Goal: Transaction & Acquisition: Purchase product/service

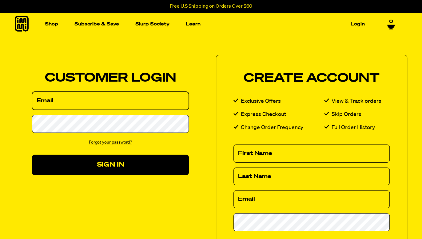
click at [122, 100] on input "Email" at bounding box center [110, 101] width 157 height 18
type input "watkins618@yahoo.com"
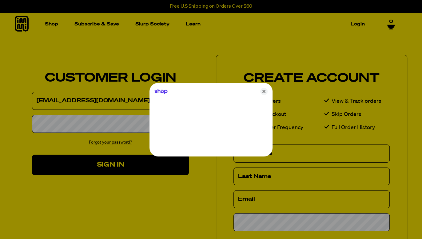
click at [96, 124] on div at bounding box center [211, 119] width 422 height 239
click at [264, 90] on icon "Close" at bounding box center [263, 91] width 7 height 7
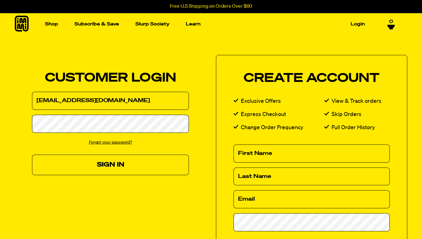
click at [92, 163] on button "Sign In" at bounding box center [110, 165] width 157 height 21
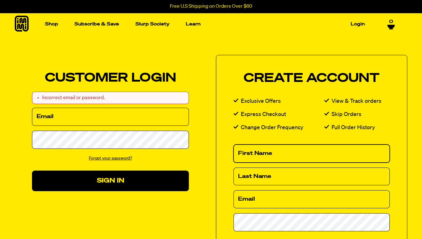
click at [271, 154] on input "First Name" at bounding box center [311, 154] width 156 height 18
type input "Beth"
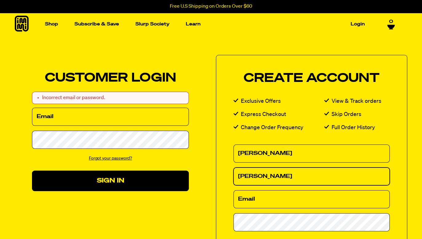
type input "Watkins"
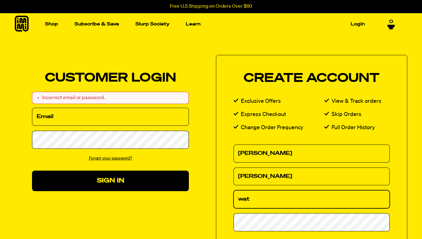
type input "[EMAIL_ADDRESS][DOMAIN_NAME]"
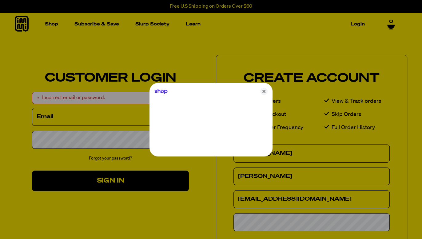
click at [282, 224] on div at bounding box center [211, 119] width 422 height 239
click at [264, 91] on icon "Close" at bounding box center [263, 91] width 7 height 7
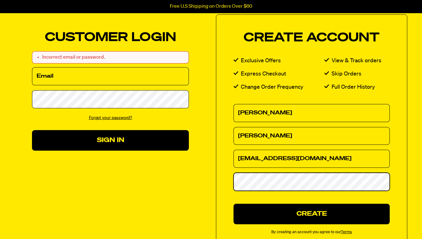
scroll to position [46, 0]
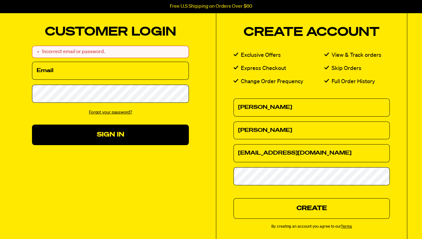
click at [288, 206] on button "Create" at bounding box center [311, 209] width 156 height 21
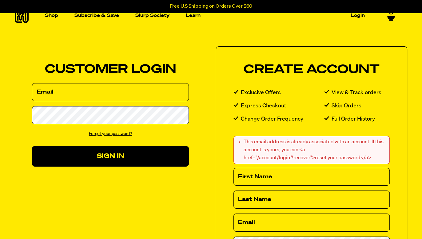
scroll to position [10, 0]
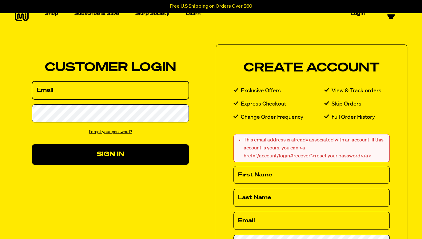
click at [83, 90] on input "Email" at bounding box center [110, 90] width 157 height 18
type input "[EMAIL_ADDRESS][DOMAIN_NAME]"
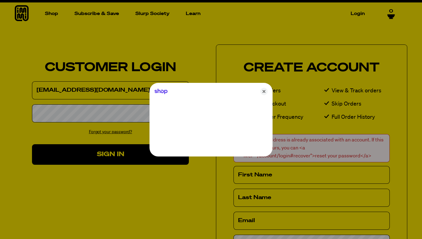
click at [72, 111] on div at bounding box center [211, 119] width 422 height 239
click at [264, 91] on icon "Close" at bounding box center [263, 91] width 7 height 7
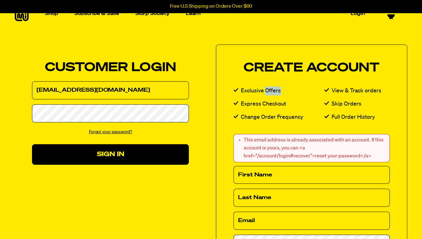
click at [264, 91] on li "Exclusive Offers" at bounding box center [278, 91] width 91 height 9
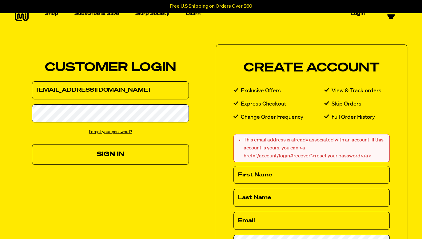
click at [57, 150] on button "Sign In" at bounding box center [110, 154] width 157 height 21
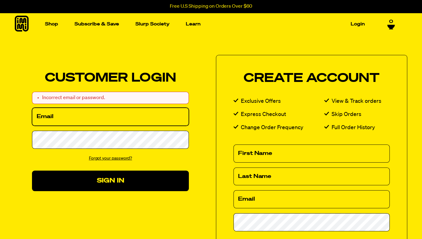
click at [49, 113] on input "Email" at bounding box center [110, 117] width 157 height 18
type input "[EMAIL_ADDRESS][DOMAIN_NAME]"
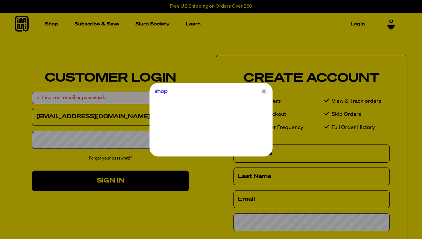
click at [59, 139] on div at bounding box center [211, 119] width 422 height 239
click at [264, 91] on icon "Close" at bounding box center [263, 91] width 7 height 7
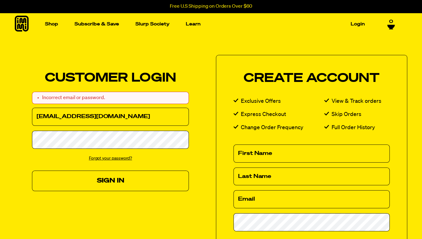
click at [74, 181] on button "Sign In" at bounding box center [110, 181] width 157 height 21
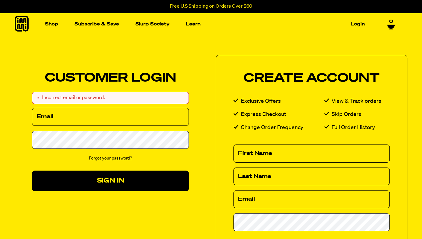
click at [97, 158] on link "Forgot your password?" at bounding box center [110, 158] width 43 height 4
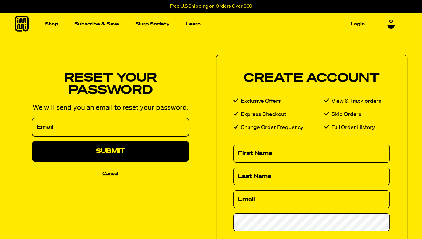
click at [81, 127] on input "Email" at bounding box center [110, 127] width 157 height 18
type input "[EMAIL_ADDRESS][DOMAIN_NAME]"
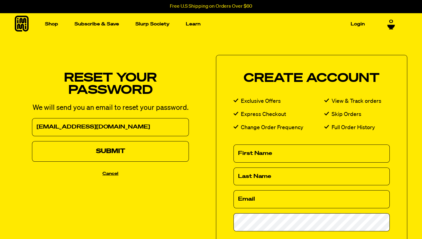
click at [82, 155] on button "Submit" at bounding box center [110, 151] width 157 height 21
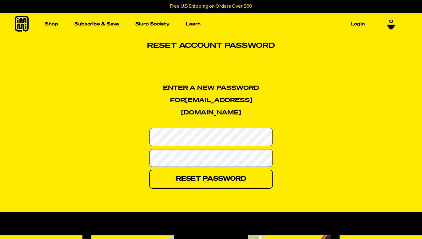
click at [205, 173] on input "Reset Password" at bounding box center [210, 179] width 123 height 18
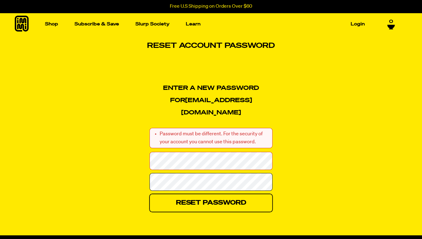
click at [198, 197] on input "Reset Password" at bounding box center [210, 203] width 123 height 18
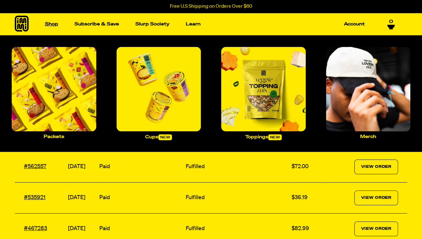
click at [49, 23] on link "Shop" at bounding box center [51, 24] width 18 height 10
click at [53, 136] on p "Packets" at bounding box center [54, 137] width 21 height 5
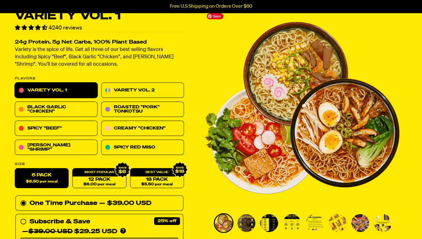
scroll to position [30, 0]
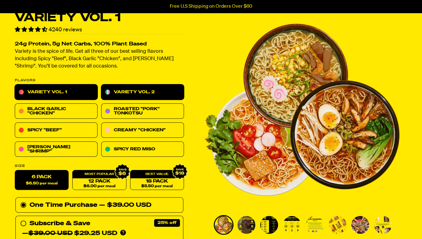
click at [161, 89] on link "Variety Vol. 2" at bounding box center [142, 92] width 83 height 15
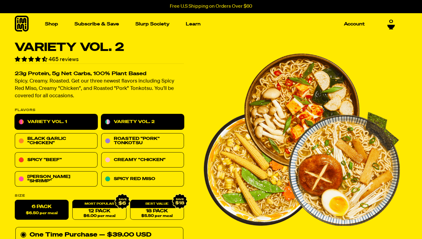
click at [51, 118] on link "Variety Vol. 1" at bounding box center [56, 122] width 83 height 15
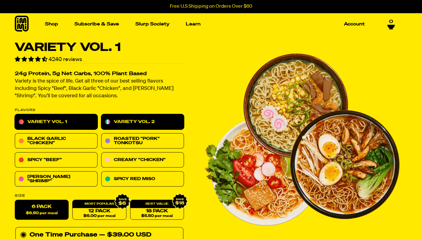
click at [122, 121] on link "Variety Vol. 2" at bounding box center [142, 122] width 83 height 15
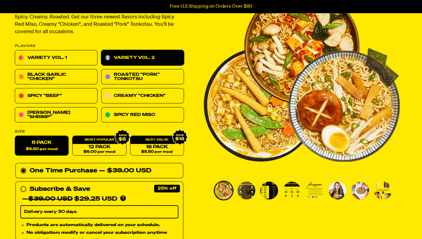
scroll to position [71, 0]
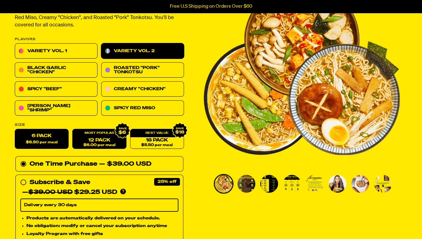
click at [88, 135] on div "12 Pack $6.00 per meal" at bounding box center [99, 139] width 54 height 20
click at [89, 140] on link "12 Pack $6.00 per meal" at bounding box center [99, 139] width 54 height 20
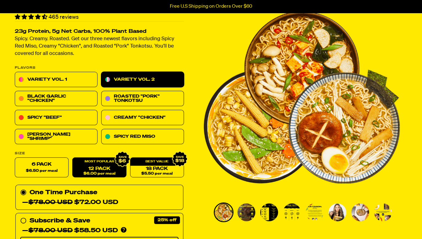
scroll to position [46, 0]
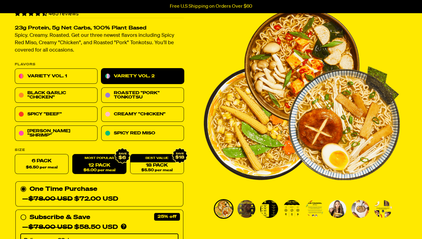
click at [89, 160] on div "12 Pack $6.00 per meal" at bounding box center [99, 165] width 54 height 20
click at [43, 163] on label "6 Pack $6.50 per meal" at bounding box center [42, 165] width 54 height 20
click at [15, 155] on input "6 Pack $6.50 per meal" at bounding box center [15, 155] width 0 height 0
radio input "true"
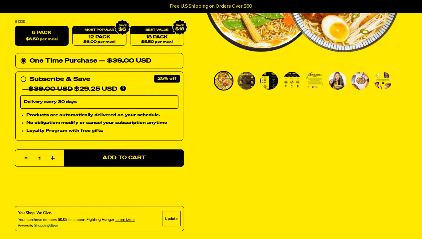
scroll to position [175, 0]
